Goal: Information Seeking & Learning: Learn about a topic

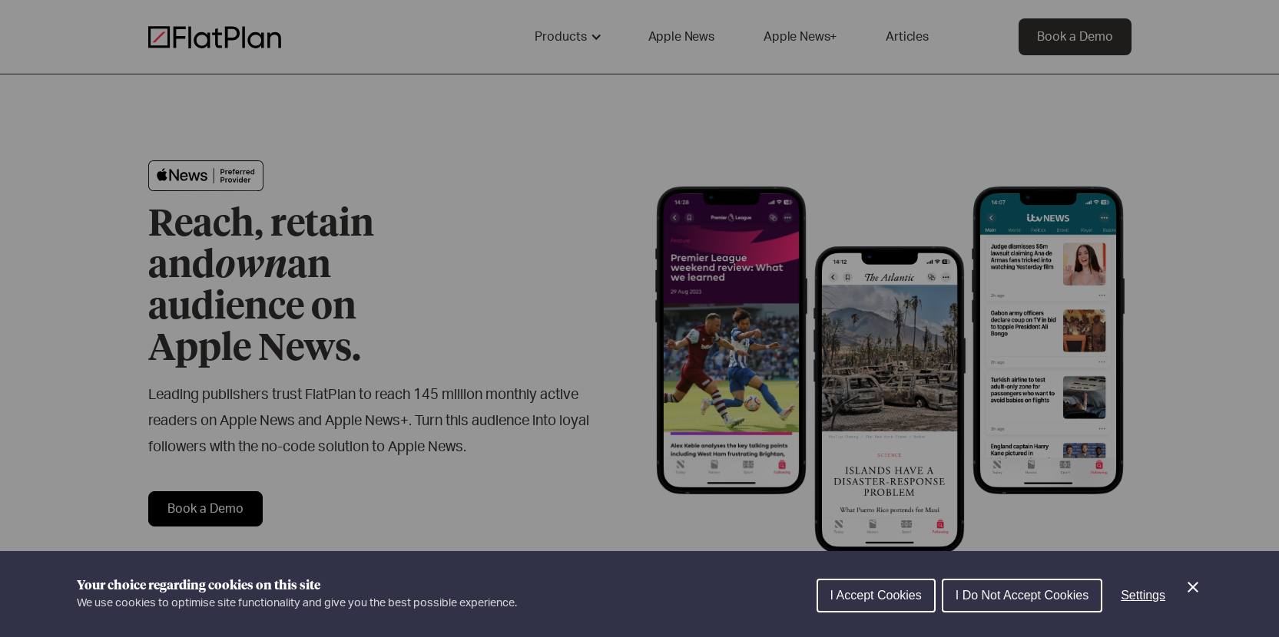
click at [985, 593] on span "I Do Not Accept Cookies" at bounding box center [1021, 595] width 133 height 13
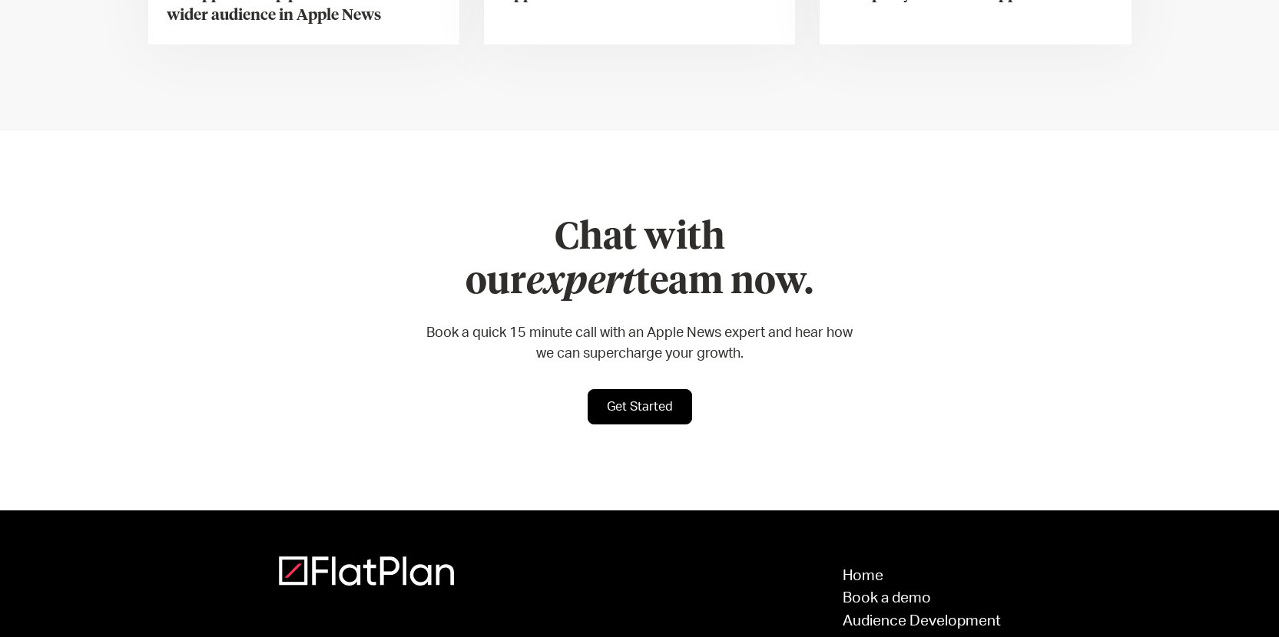
scroll to position [6238, 0]
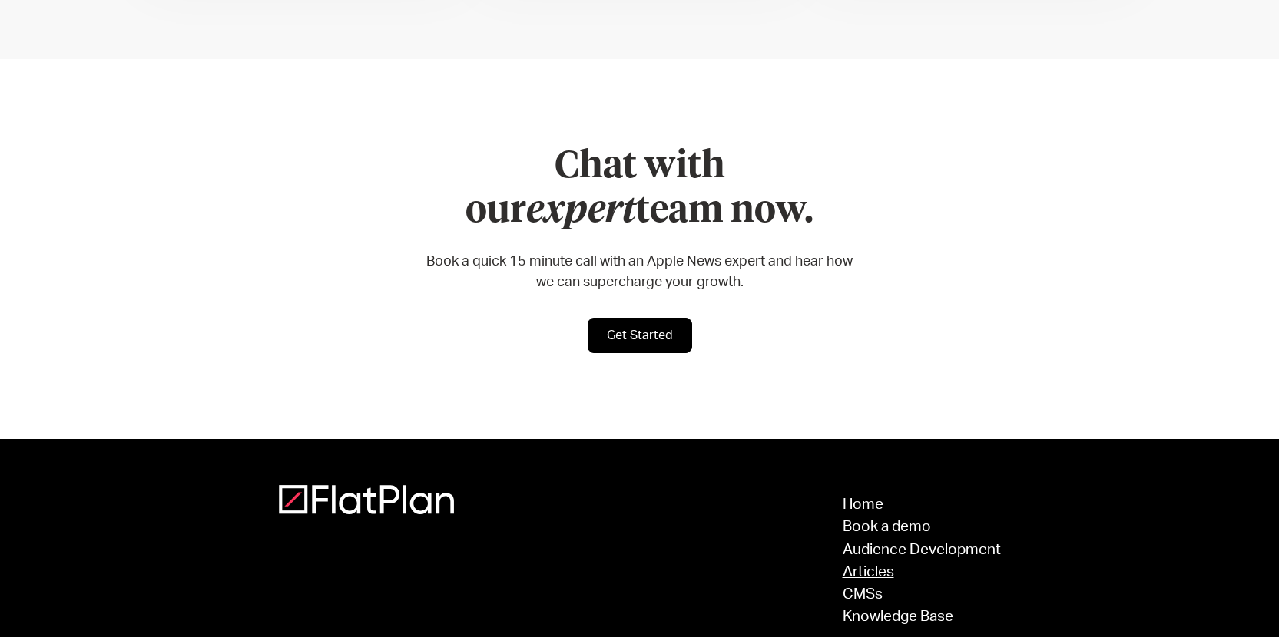
click at [880, 565] on link "Articles" at bounding box center [921, 572] width 158 height 15
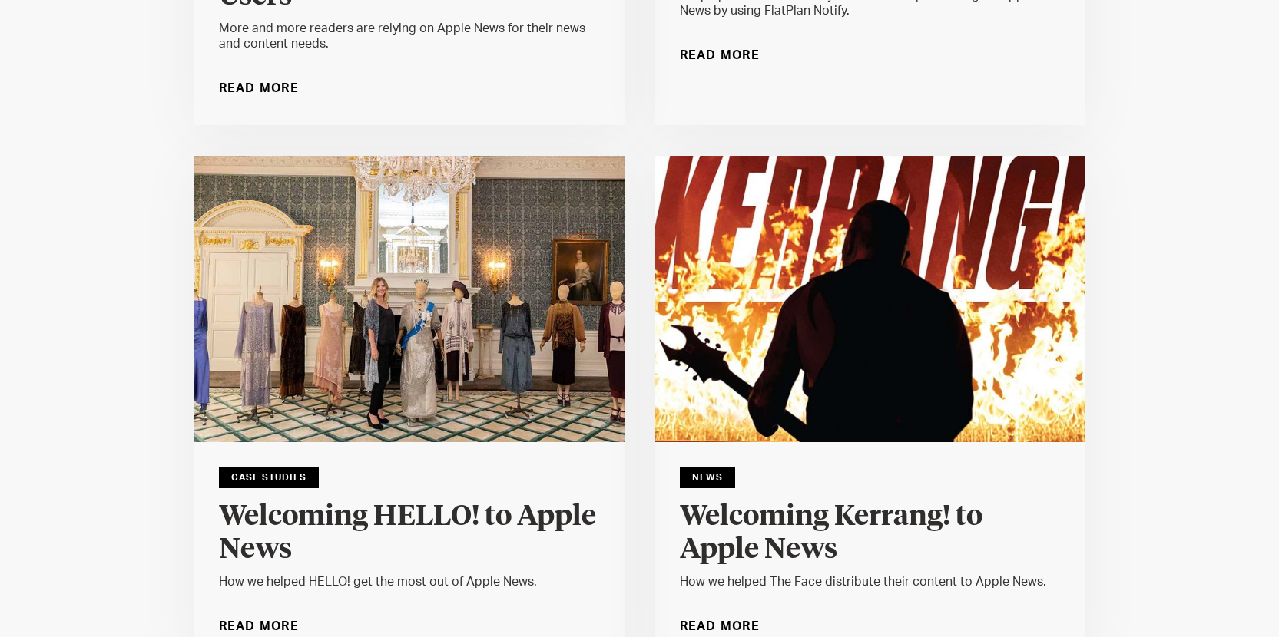
scroll to position [18046, 0]
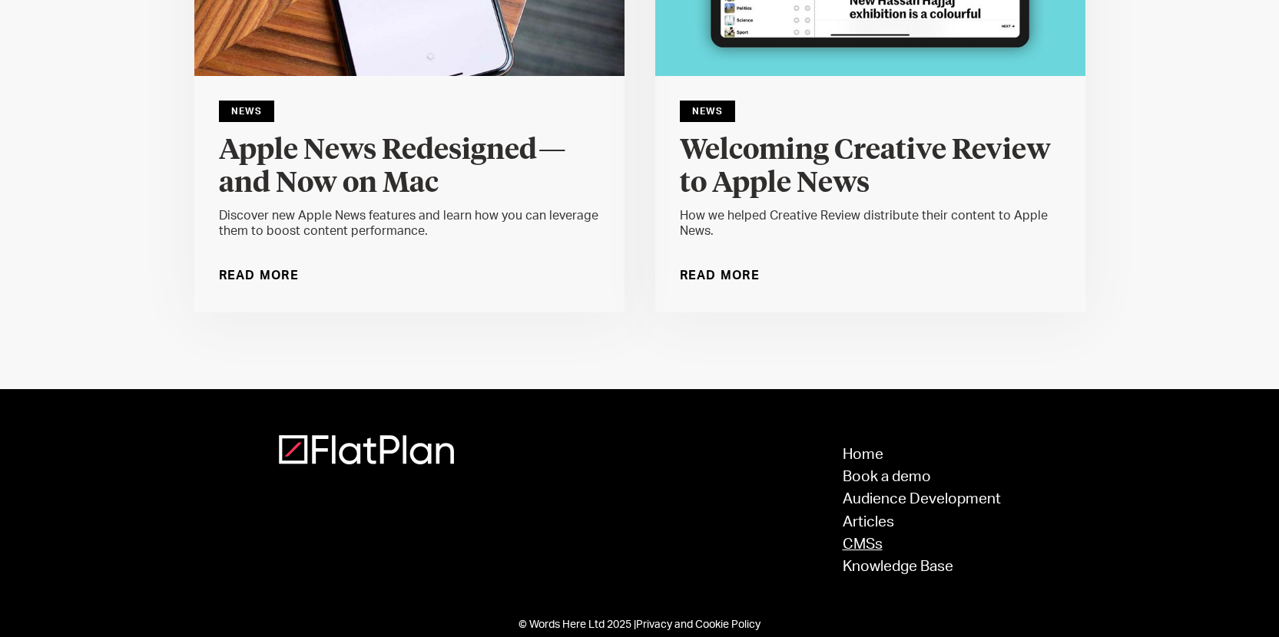
click at [859, 538] on link "CMSs" at bounding box center [921, 545] width 158 height 15
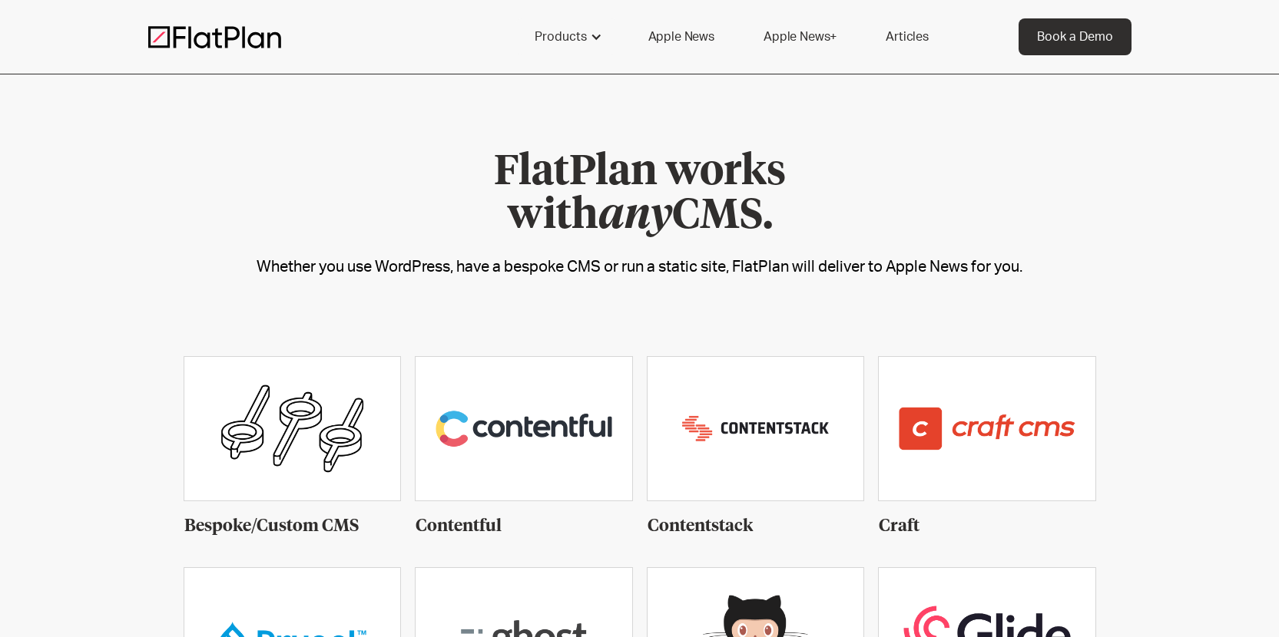
click at [716, 41] on link "Apple News" at bounding box center [681, 36] width 103 height 37
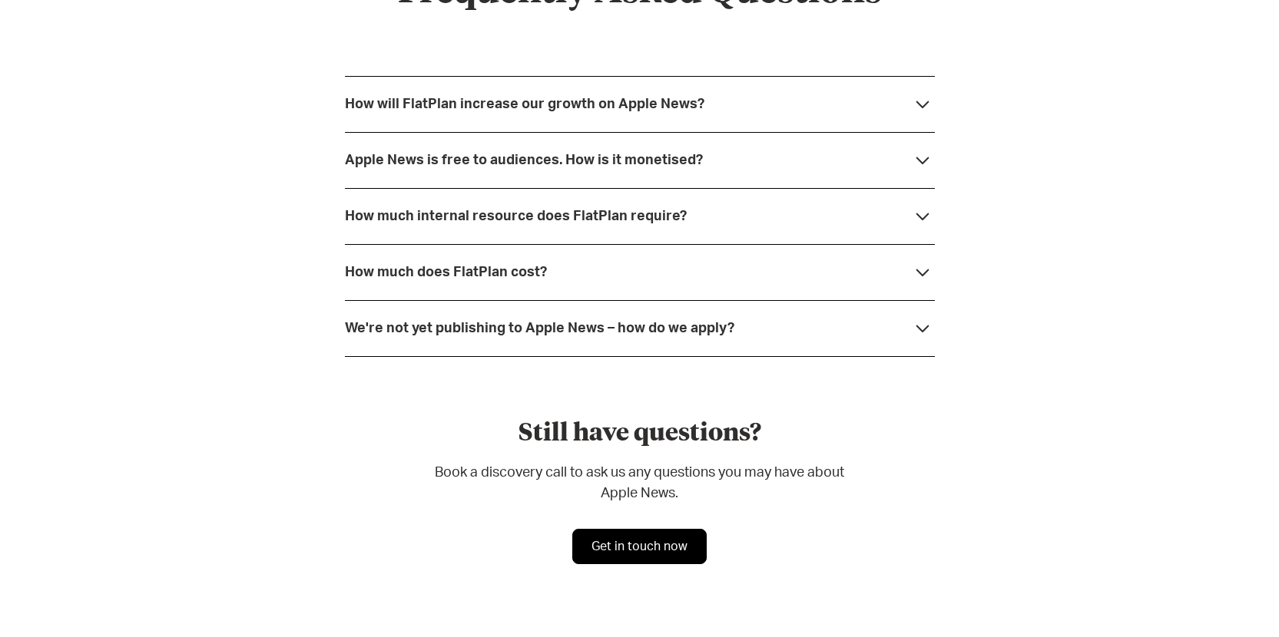
scroll to position [4179, 0]
click at [695, 111] on div "How will FlatPlan increase our growth on Apple News?" at bounding box center [524, 105] width 359 height 15
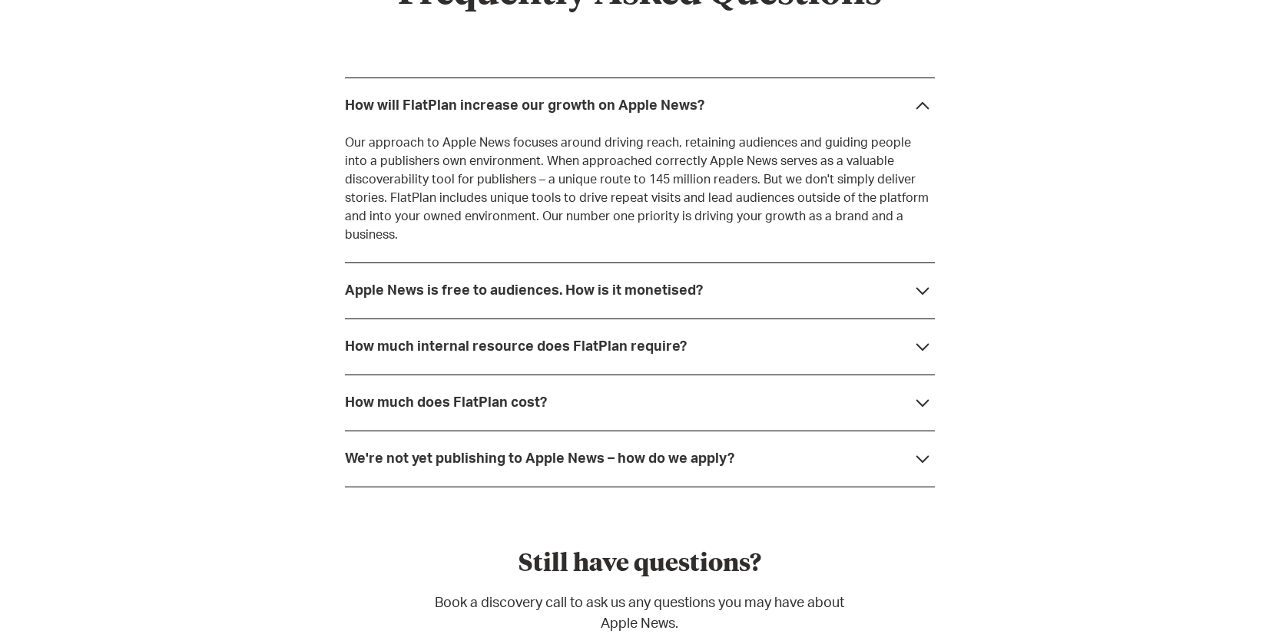
click at [1128, 180] on div "Frequently Asked Questions How will FlatPlan increase our growth on Apple News?…" at bounding box center [639, 333] width 1279 height 895
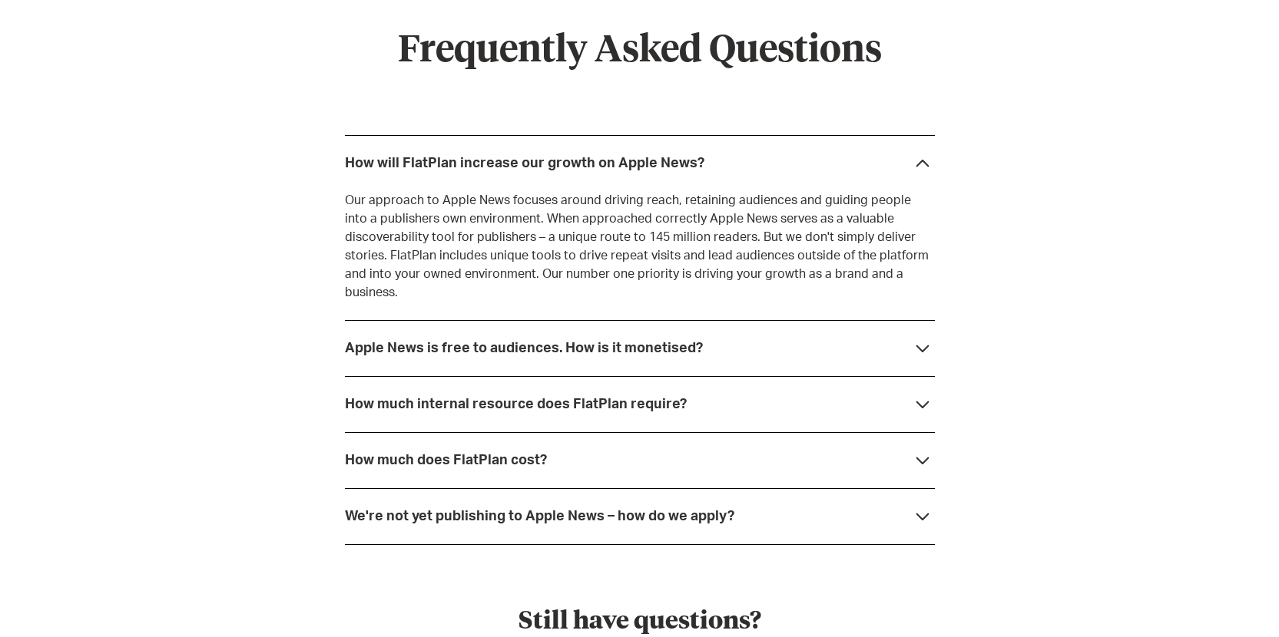
click at [919, 336] on icon at bounding box center [922, 348] width 25 height 25
